Goal: Find contact information: Find contact information

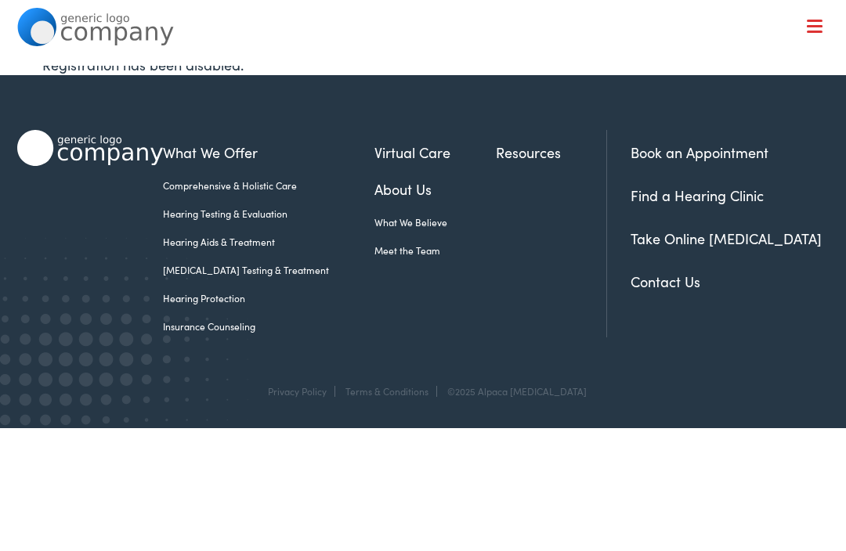
click at [676, 283] on link "Contact Us" at bounding box center [665, 282] width 70 height 20
